Goal: Answer question/provide support: Share knowledge or assist other users

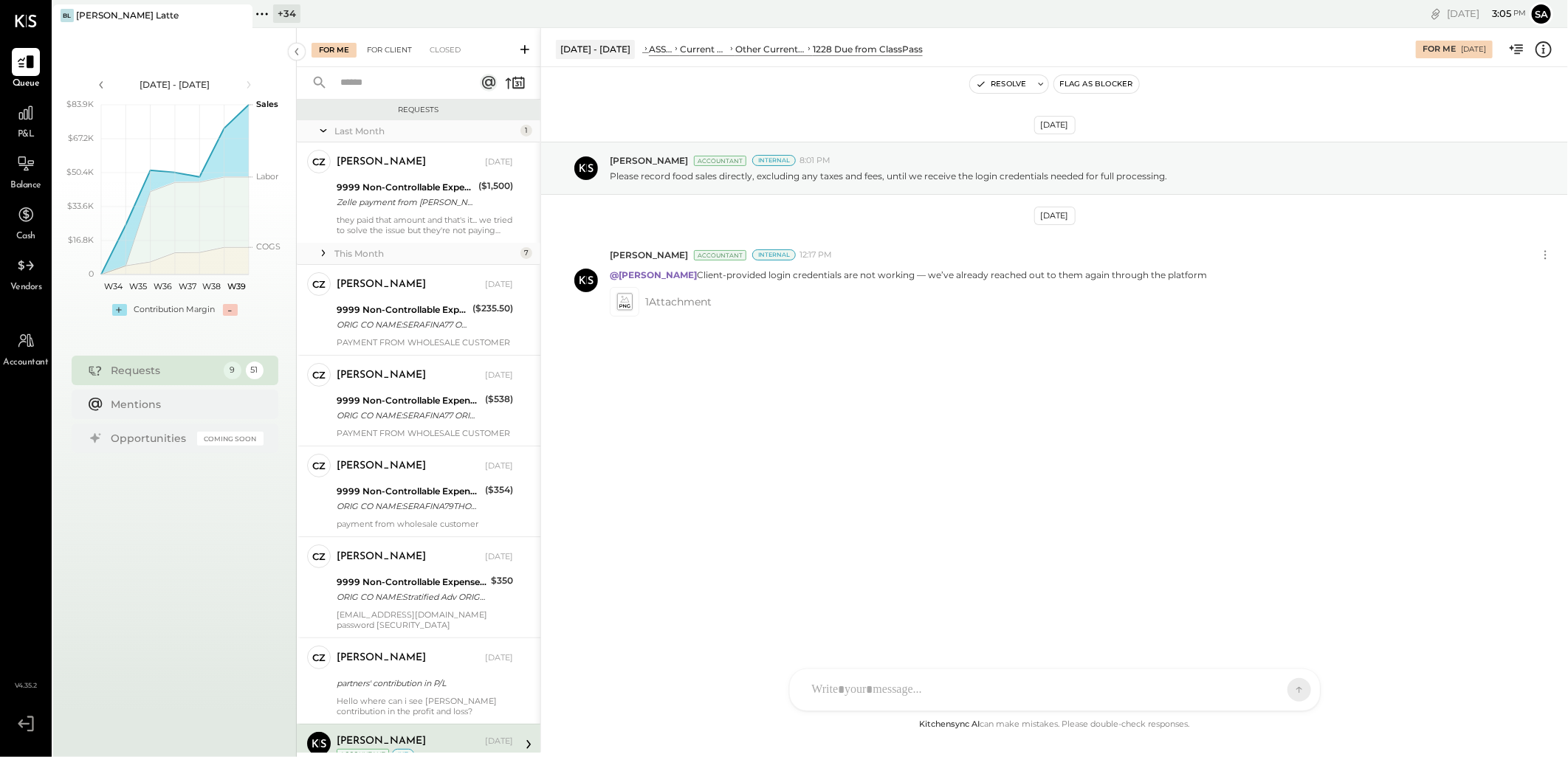
click at [384, 55] on div "For Client" at bounding box center [389, 50] width 60 height 15
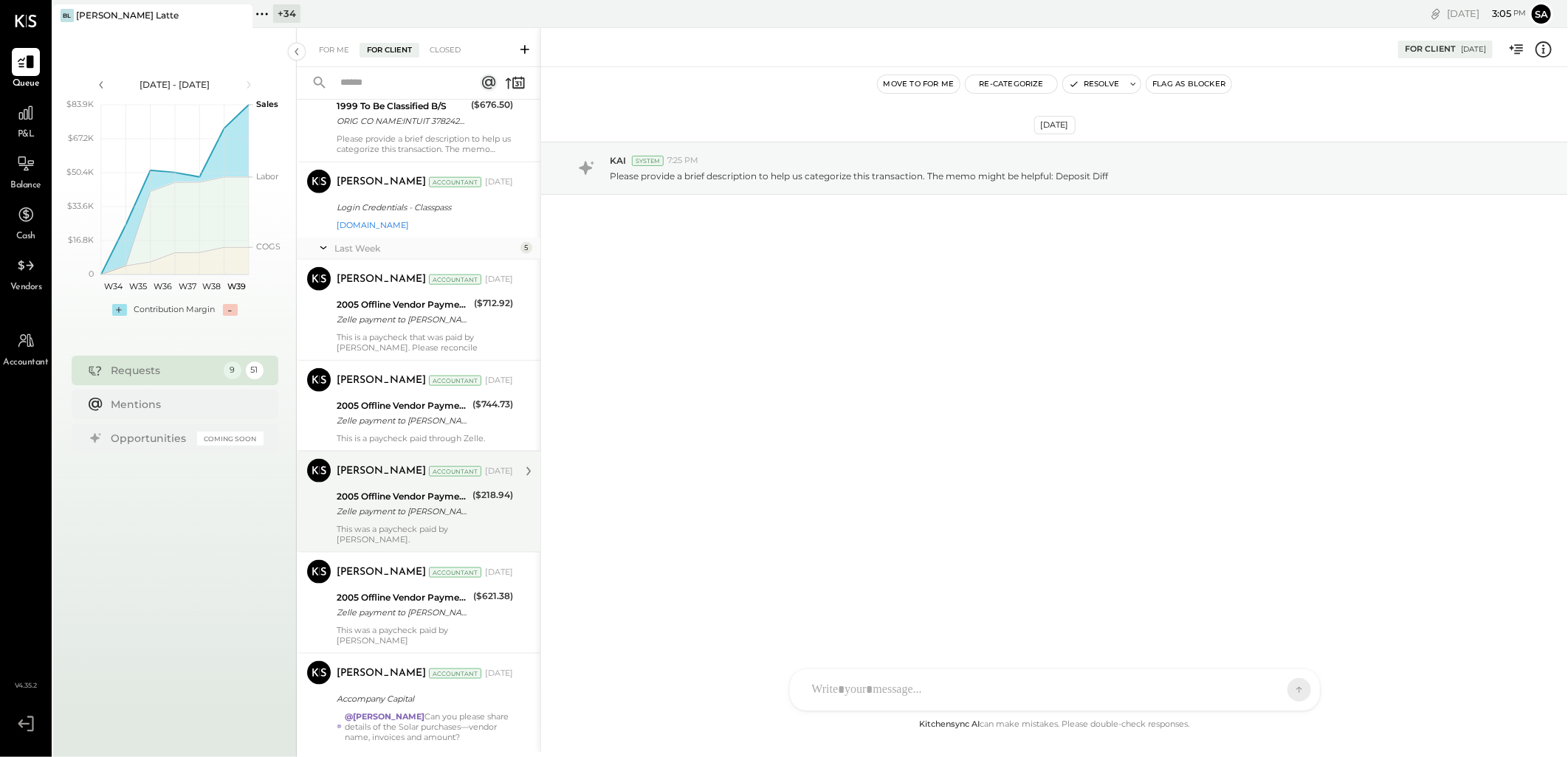
scroll to position [4523, 0]
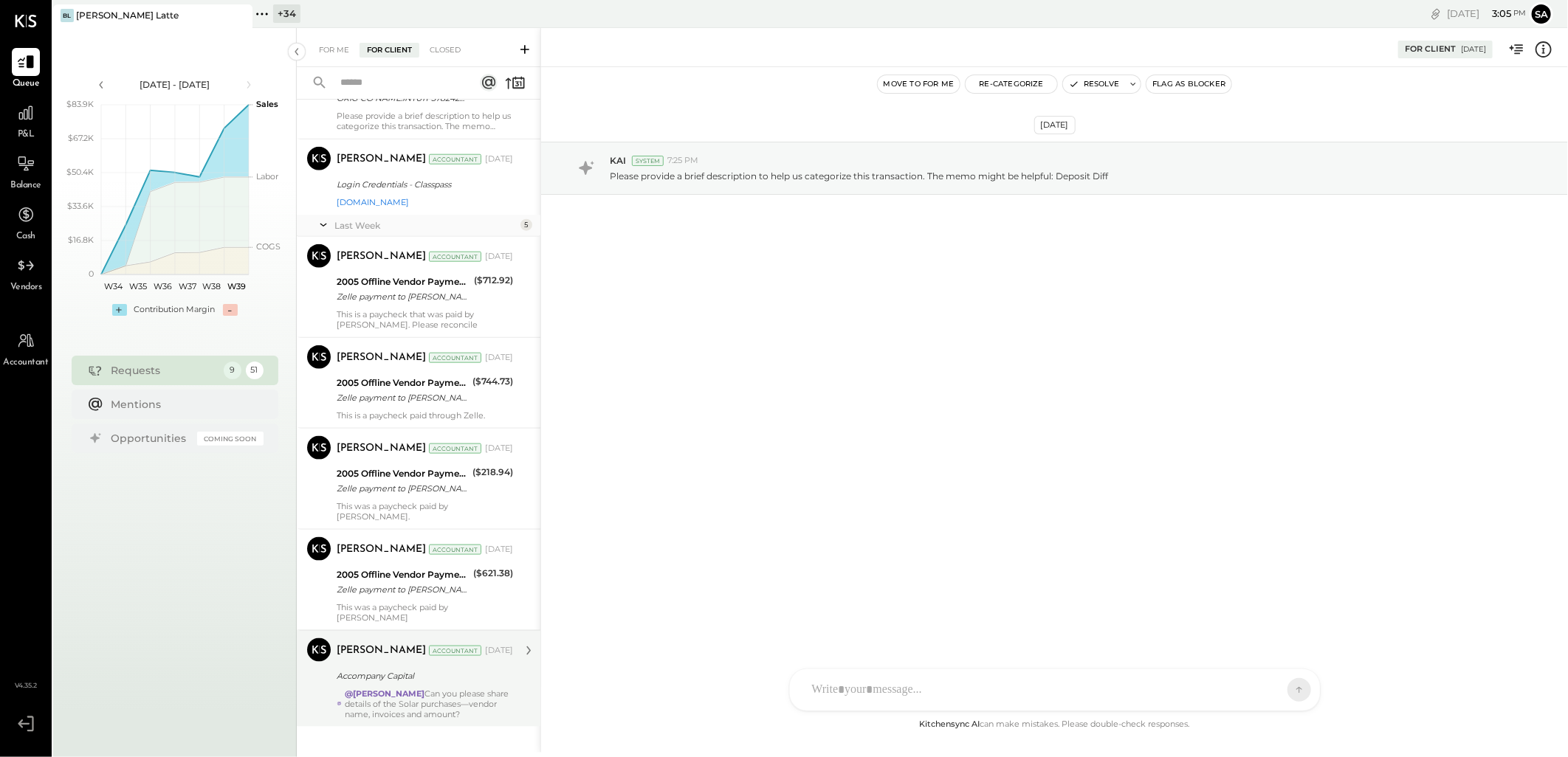
click at [434, 689] on div "@[PERSON_NAME] Can you please share details of the Solar purchases—vendor name,…" at bounding box center [429, 704] width 168 height 31
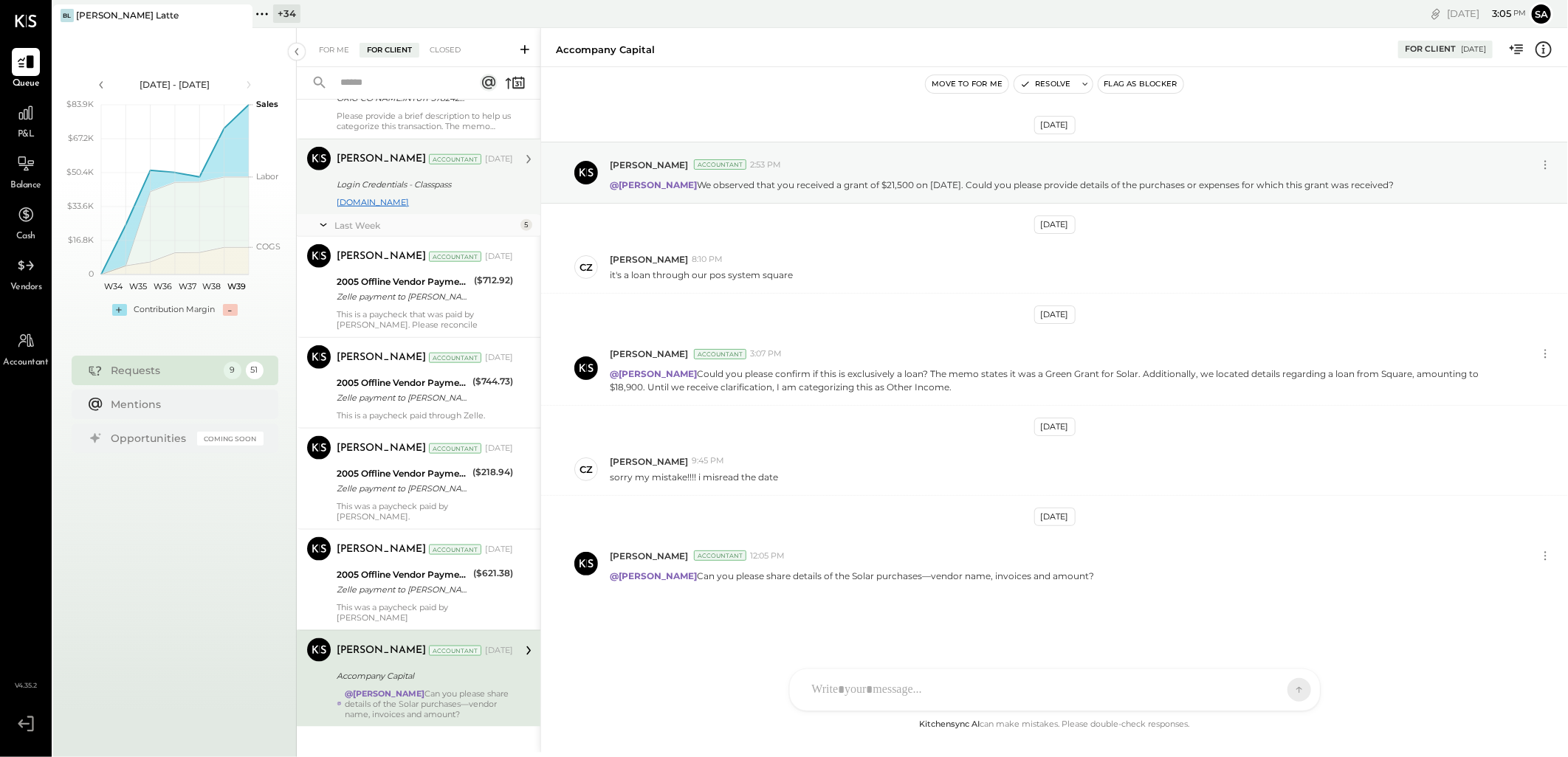
click at [379, 201] on link "[DOMAIN_NAME]" at bounding box center [373, 202] width 72 height 10
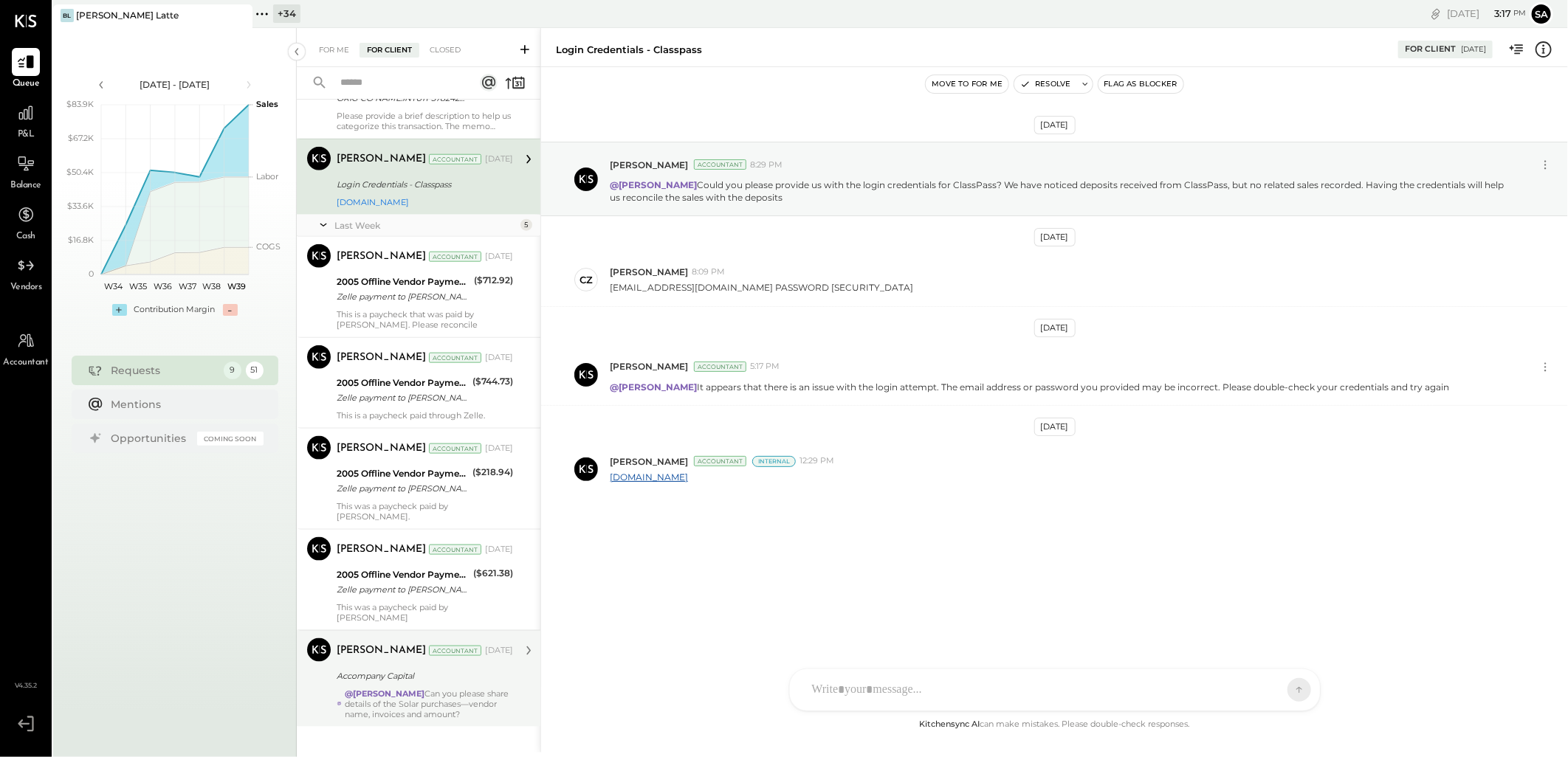
click at [401, 669] on div "Accompany Capital" at bounding box center [423, 676] width 172 height 15
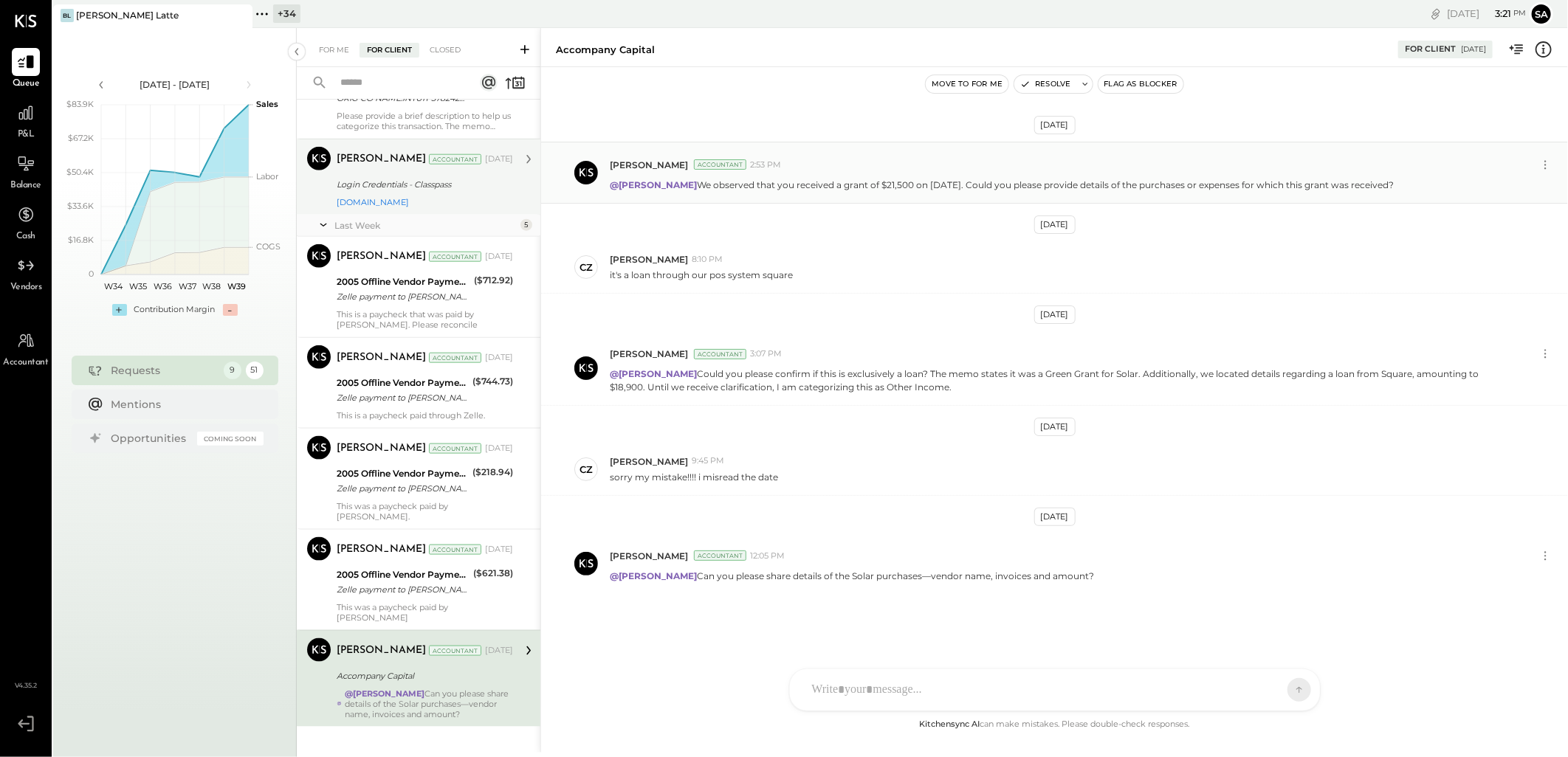
drag, startPoint x: 1396, startPoint y: 182, endPoint x: 689, endPoint y: 181, distance: 707.0
click at [689, 181] on div "@[PERSON_NAME] We observed that you received a grant of $21,500 on [DATE]. Coul…" at bounding box center [1083, 183] width 946 height 15
copy p "We observed that you received a grant of $21,500 on [DATE]. Could you please pr…"
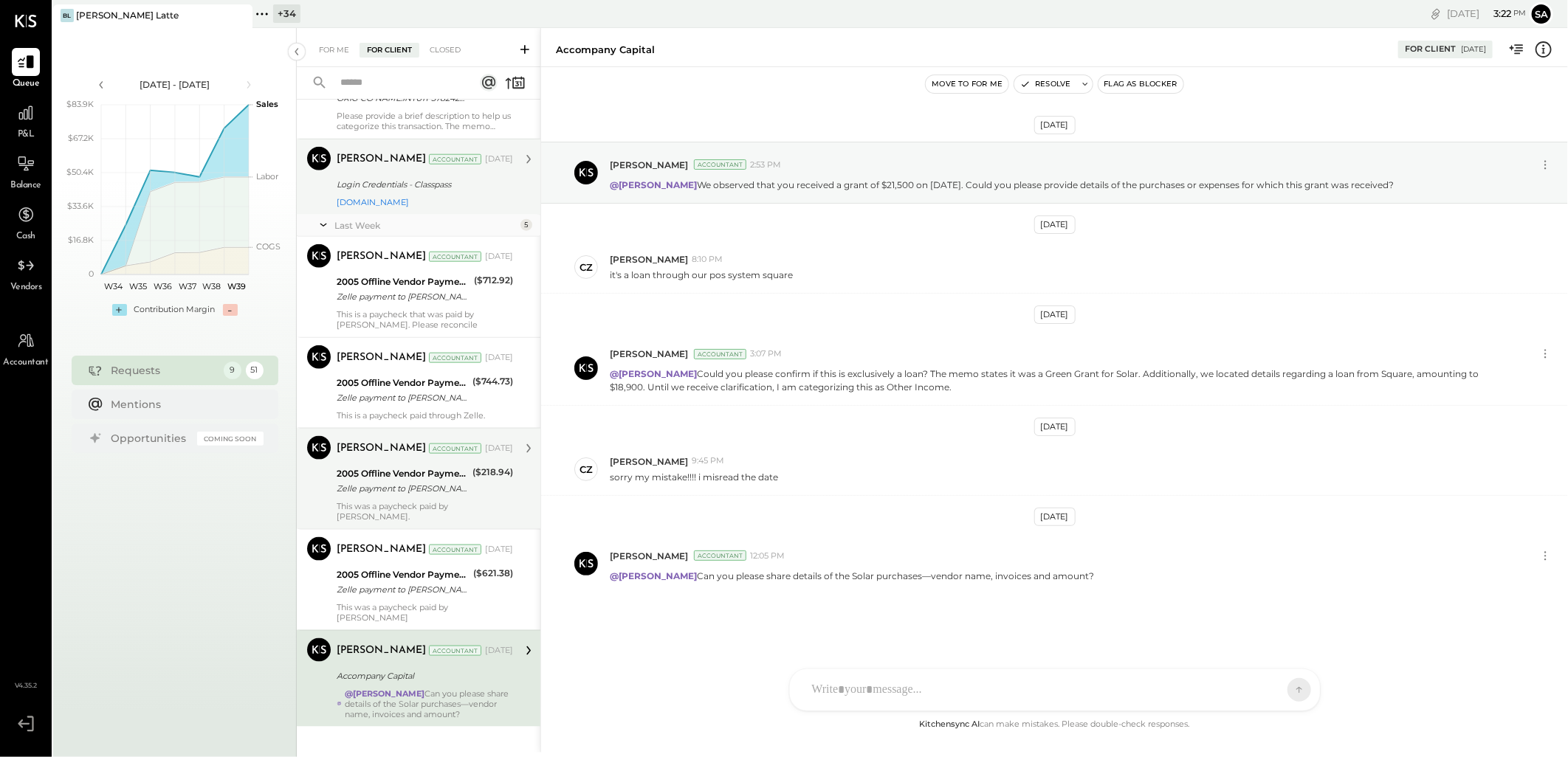
click at [429, 448] on div "Accountant" at bounding box center [455, 449] width 52 height 10
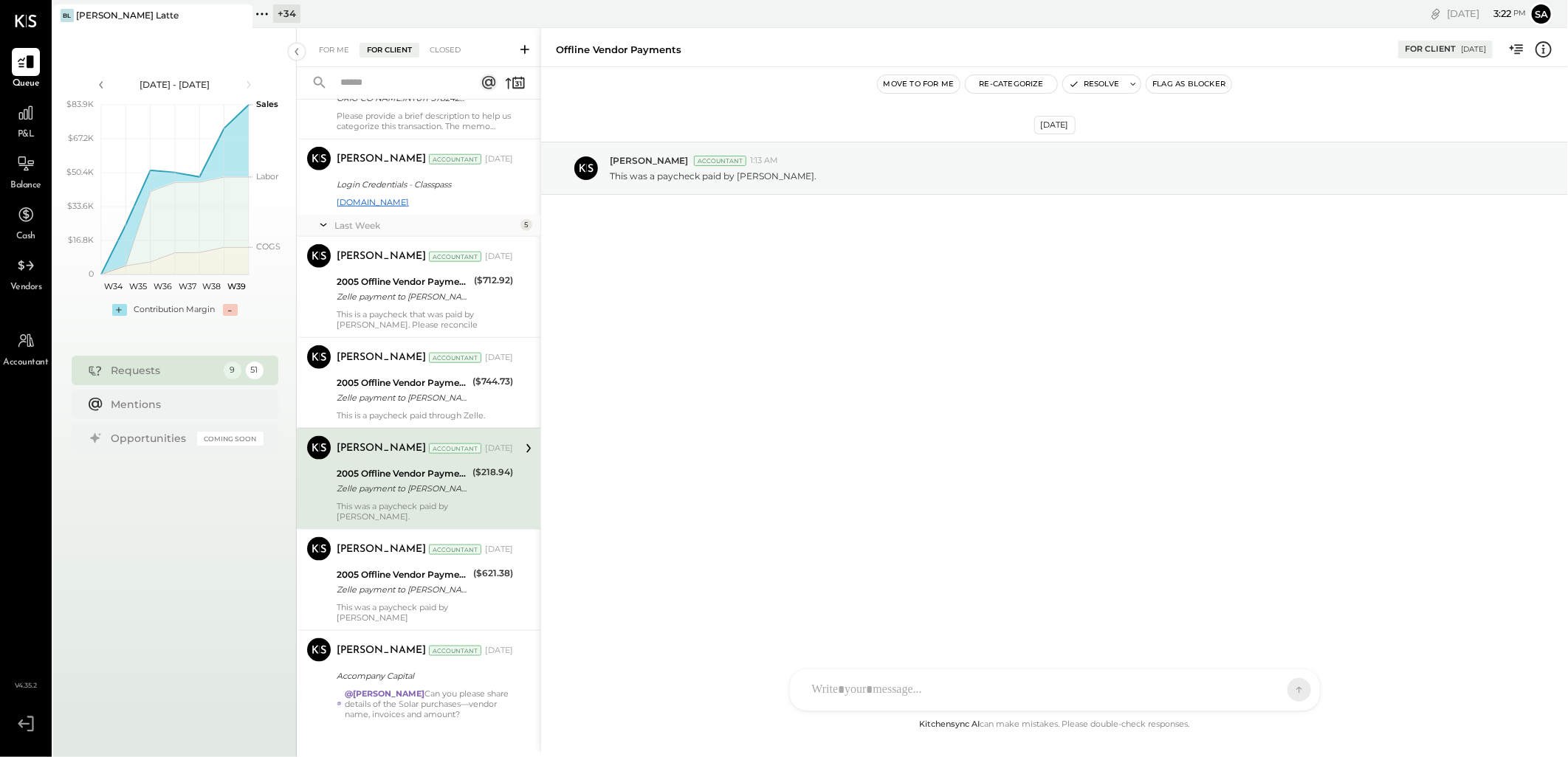
drag, startPoint x: 404, startPoint y: 200, endPoint x: 412, endPoint y: 217, distance: 18.8
click at [404, 199] on link "[DOMAIN_NAME]" at bounding box center [373, 202] width 72 height 10
